Goal: Information Seeking & Learning: Learn about a topic

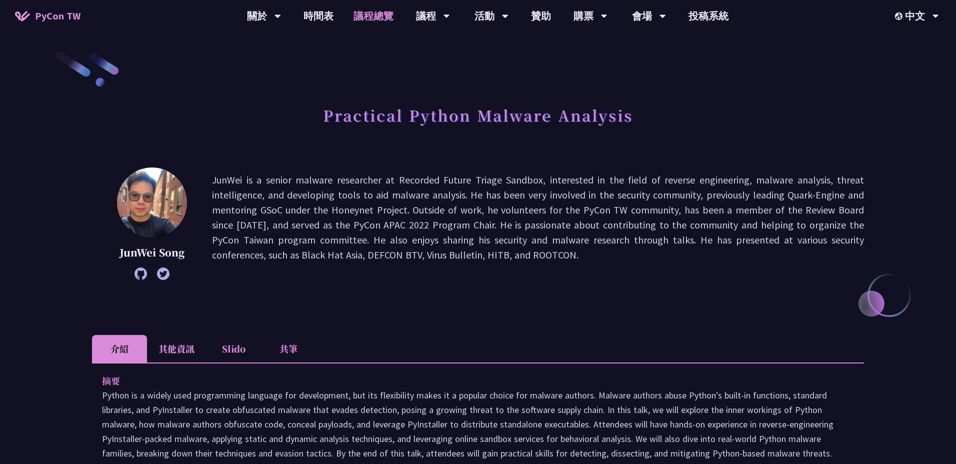
click at [370, 18] on link "議程總覽" at bounding box center [374, 16] width 60 height 32
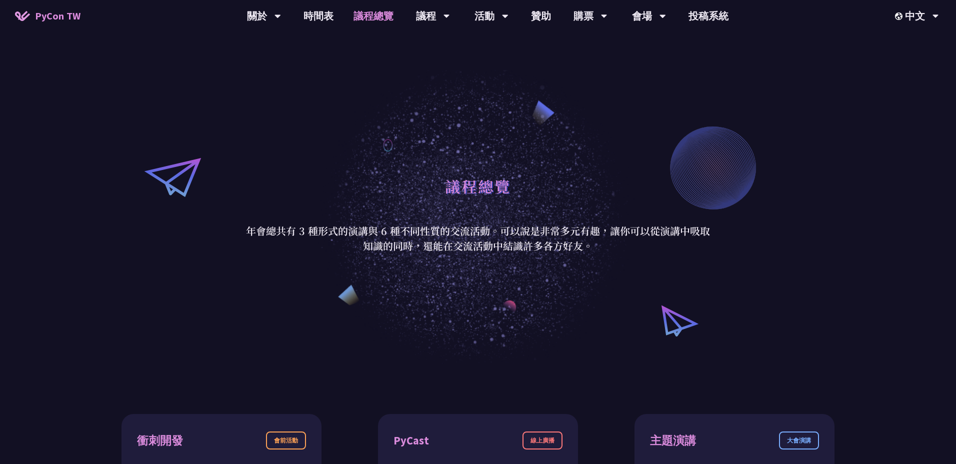
scroll to position [2, 0]
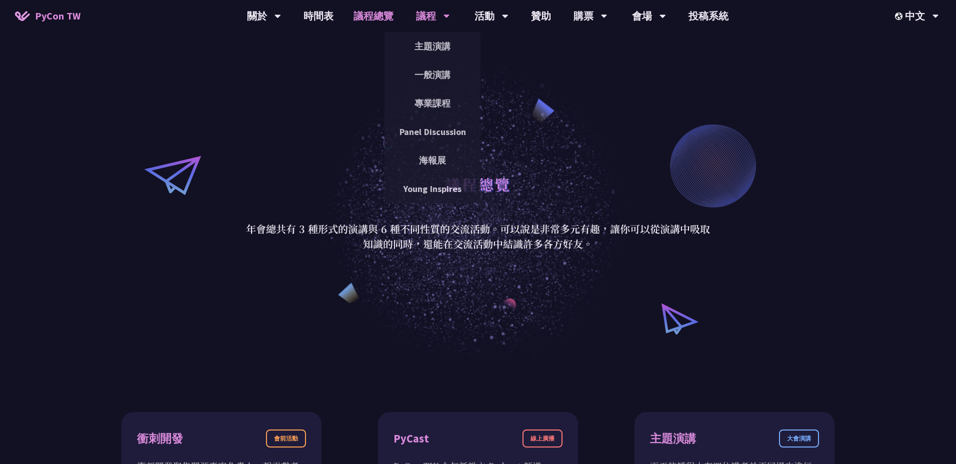
click at [433, 19] on div "議程" at bounding box center [433, 16] width 34 height 32
click at [438, 74] on link "一般演講" at bounding box center [433, 75] width 96 height 24
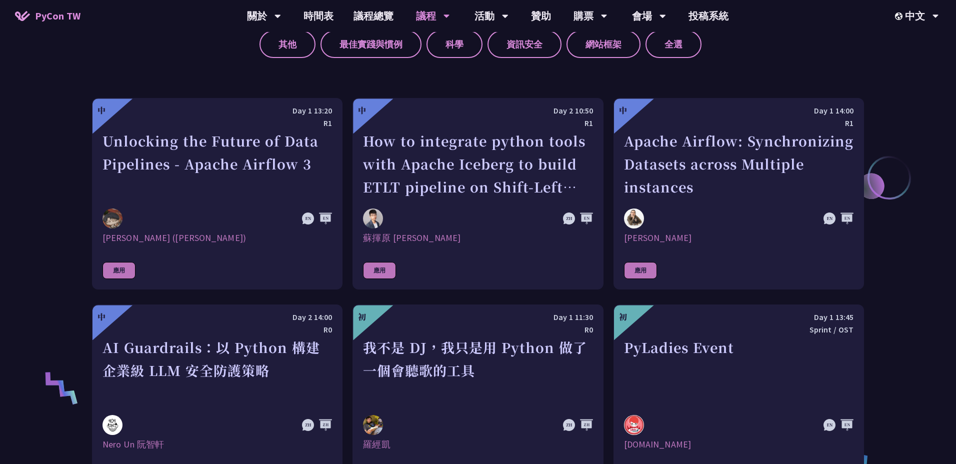
scroll to position [537, 0]
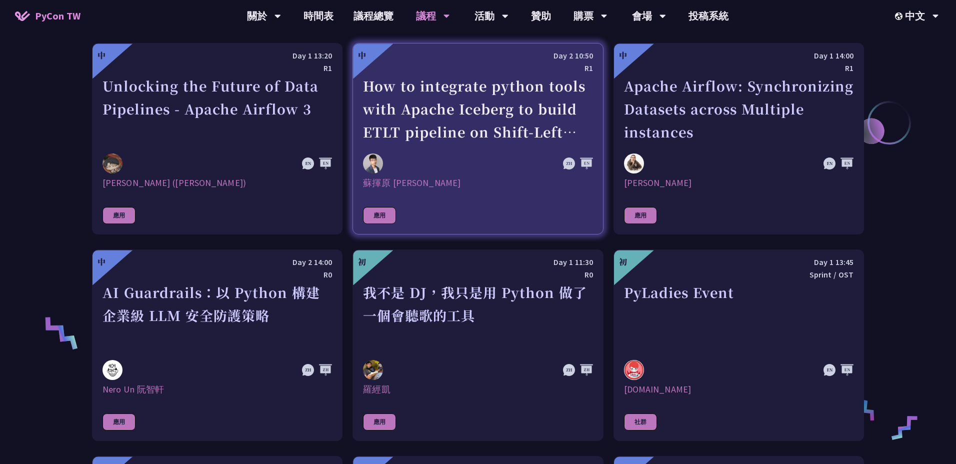
click at [445, 110] on div "How to integrate python tools with Apache Iceberg to build ETLT pipeline on Shi…" at bounding box center [478, 109] width 230 height 69
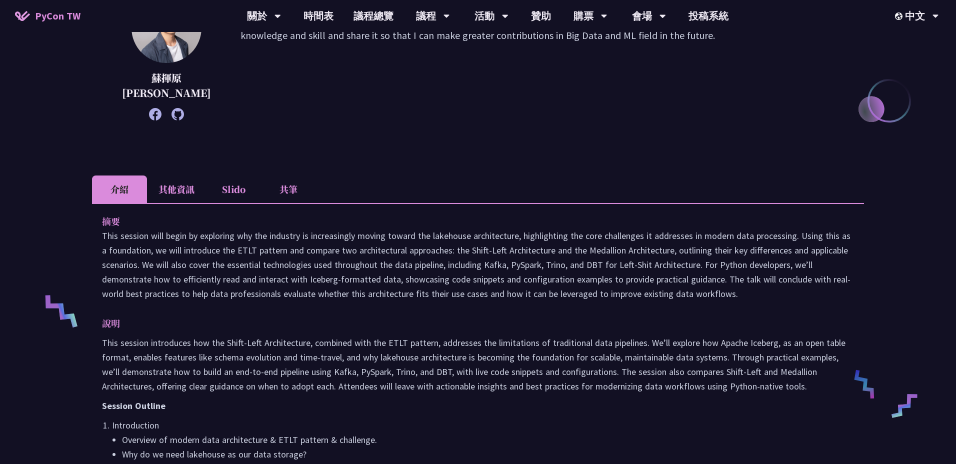
scroll to position [199, 0]
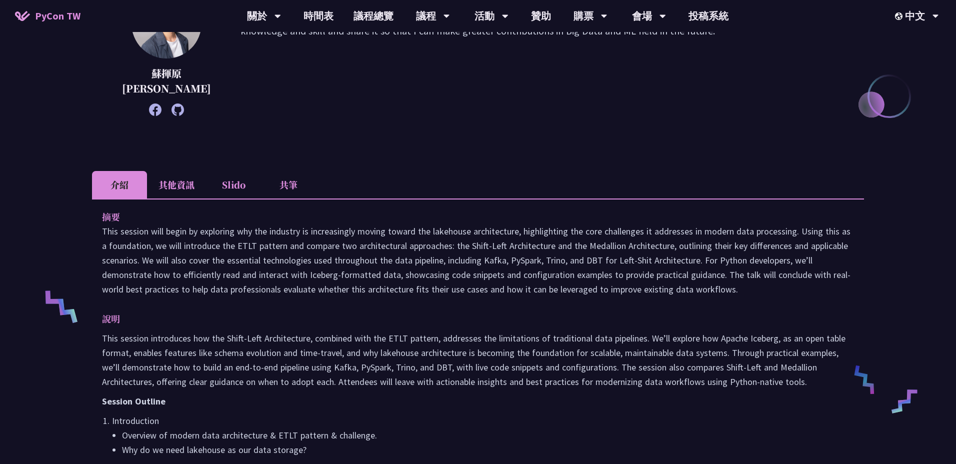
click at [183, 188] on li "其他資訊" at bounding box center [176, 185] width 59 height 28
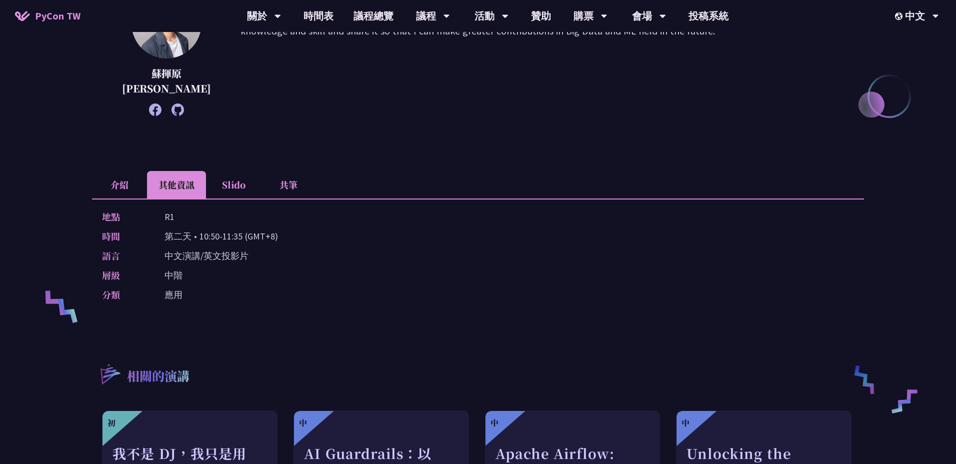
click at [288, 177] on li "共筆" at bounding box center [288, 185] width 55 height 28
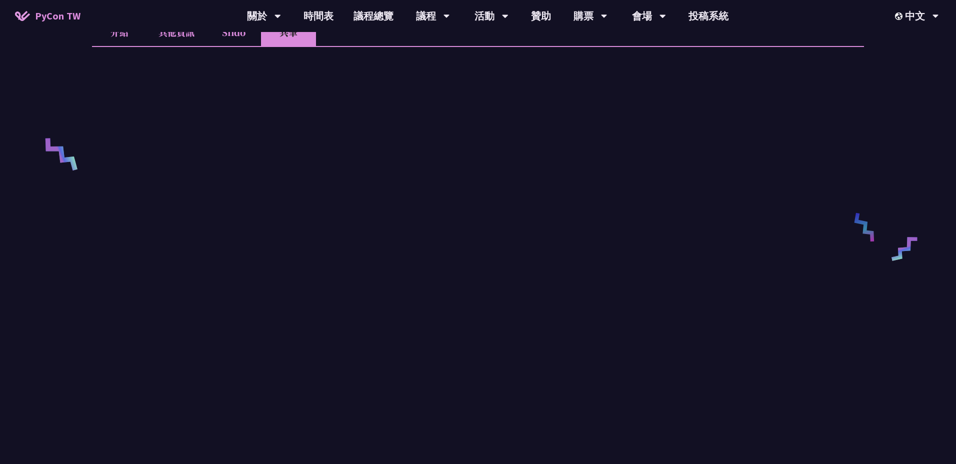
scroll to position [371, 0]
